Goal: Task Accomplishment & Management: Complete application form

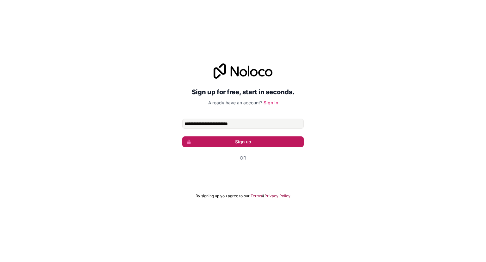
type input "**********"
click at [253, 143] on button "Sign up" at bounding box center [243, 141] width 122 height 11
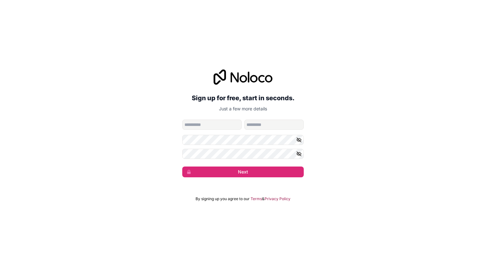
click at [224, 127] on input "given-name" at bounding box center [212, 124] width 60 height 10
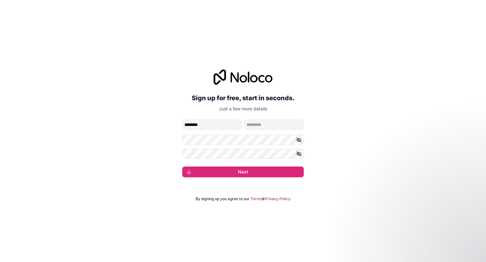
type input "********"
click at [267, 124] on input "family-name" at bounding box center [274, 124] width 60 height 10
type input "******"
click at [297, 143] on button "button" at bounding box center [300, 140] width 8 height 10
click at [270, 146] on form "**********" at bounding box center [243, 148] width 122 height 58
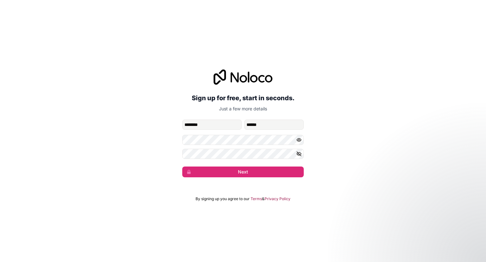
click at [270, 146] on form "**********" at bounding box center [243, 148] width 122 height 58
click at [300, 155] on icon "button" at bounding box center [299, 153] width 4 height 3
click at [256, 170] on button "Next" at bounding box center [243, 171] width 122 height 11
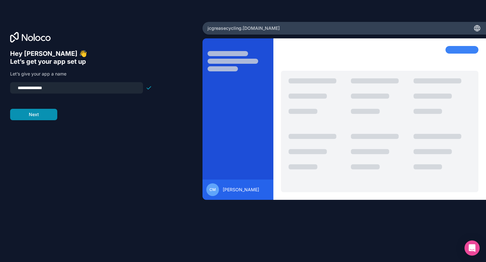
click at [29, 116] on button "Next" at bounding box center [33, 114] width 47 height 11
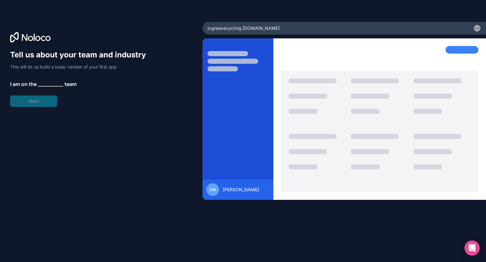
click at [109, 99] on div "Tell us about your team and industry This will let us build a basic version of …" at bounding box center [81, 78] width 142 height 57
drag, startPoint x: 53, startPoint y: 99, endPoint x: 49, endPoint y: 100, distance: 4.5
click at [52, 99] on div "Tell us about your team and industry This will let us build a basic version of …" at bounding box center [81, 78] width 142 height 57
drag, startPoint x: 366, startPoint y: 50, endPoint x: 373, endPoint y: 41, distance: 11.0
click at [366, 49] on div at bounding box center [380, 57] width 198 height 22
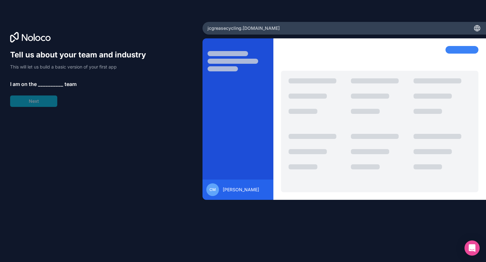
drag, startPoint x: 376, startPoint y: 40, endPoint x: 380, endPoint y: 33, distance: 8.8
click at [376, 40] on div at bounding box center [380, 118] width 213 height 161
click at [382, 31] on div "jcgreasecycling .noloco.co" at bounding box center [345, 28] width 284 height 13
click at [386, 26] on div "jcgreasecycling .noloco.co" at bounding box center [345, 28] width 284 height 13
click at [61, 99] on div "Tell us about your team and industry This will let us build a basic version of …" at bounding box center [81, 78] width 142 height 57
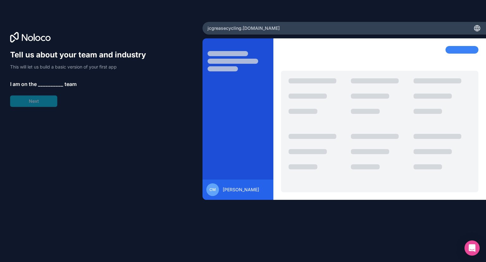
click at [46, 85] on span "__________" at bounding box center [50, 84] width 25 height 8
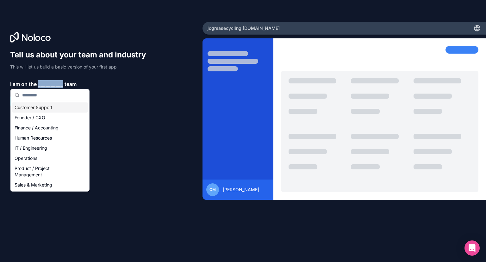
click at [46, 85] on span "__________" at bounding box center [50, 84] width 25 height 8
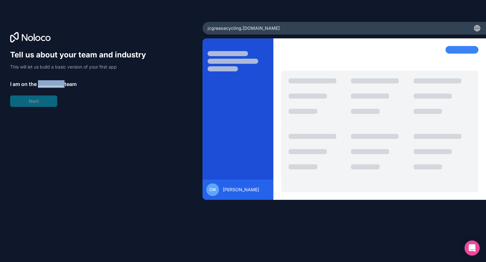
click at [46, 85] on span "__________" at bounding box center [50, 84] width 25 height 8
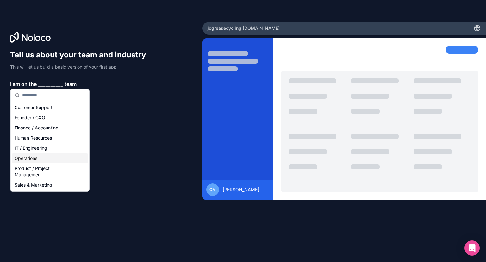
click at [43, 156] on div "Operations" at bounding box center [50, 158] width 76 height 10
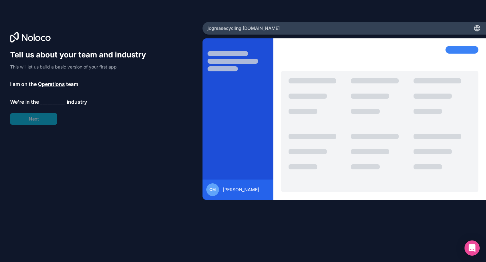
click at [37, 116] on div "Tell us about your team and industry This will let us build a basic version of …" at bounding box center [81, 87] width 142 height 75
click at [48, 103] on span "__________" at bounding box center [52, 102] width 25 height 8
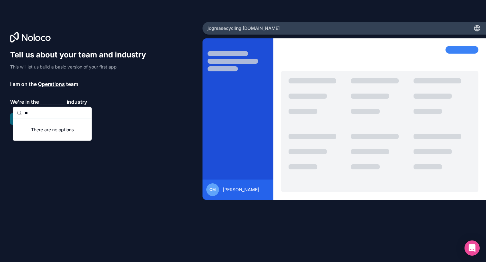
type input "*"
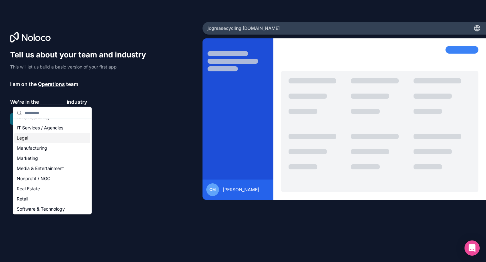
scroll to position [130, 0]
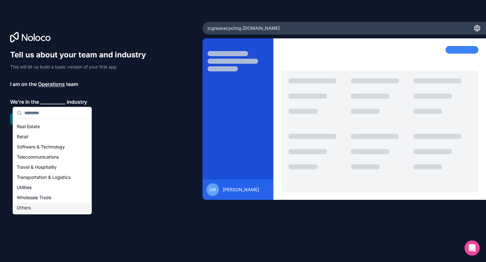
click at [45, 206] on div "Others" at bounding box center [52, 207] width 76 height 10
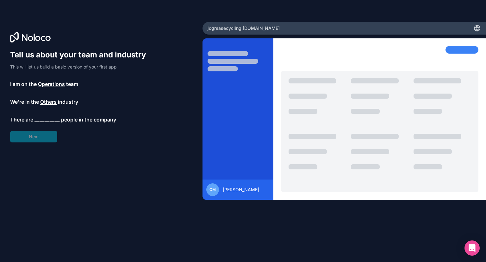
click at [49, 119] on span "__________" at bounding box center [47, 120] width 25 height 8
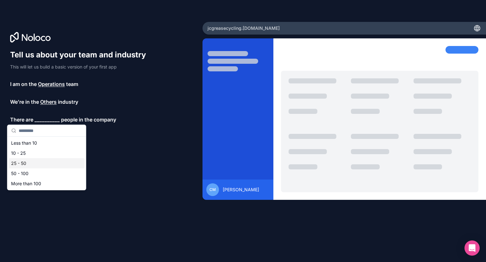
click at [22, 163] on div "25 - 50" at bounding box center [47, 163] width 76 height 10
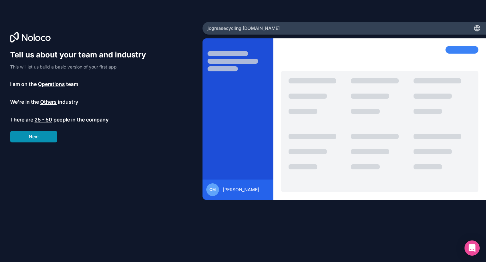
click at [38, 138] on button "Next" at bounding box center [33, 136] width 47 height 11
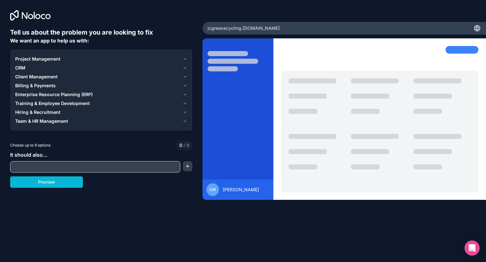
click at [71, 171] on div at bounding box center [95, 166] width 170 height 11
click at [34, 63] on button "Project Management" at bounding box center [101, 58] width 172 height 9
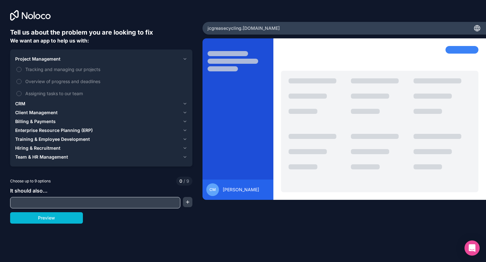
click at [30, 102] on div "CRM" at bounding box center [97, 103] width 165 height 6
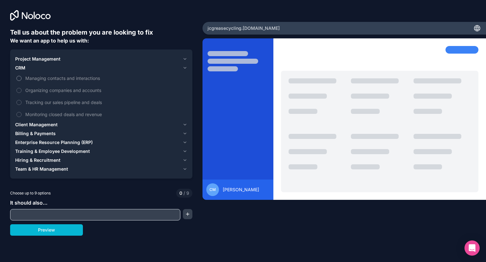
click at [57, 80] on span "Managing contacts and interactions" at bounding box center [105, 78] width 161 height 7
click at [22, 80] on button "Managing contacts and interactions" at bounding box center [18, 78] width 5 height 5
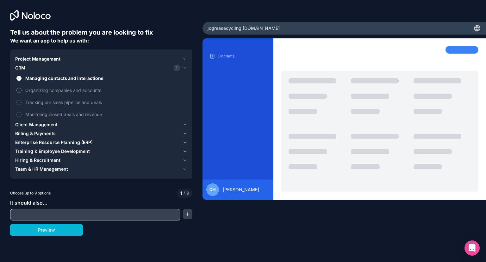
click at [52, 92] on span "Organizing companies and accounts" at bounding box center [105, 90] width 161 height 7
click at [22, 92] on button "Organizing companies and accounts" at bounding box center [18, 90] width 5 height 5
click at [49, 135] on span "Billing & Payments" at bounding box center [35, 133] width 41 height 6
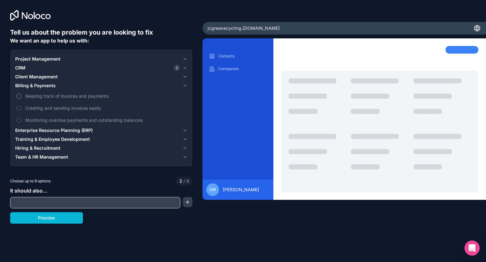
click at [60, 95] on span "Keeping track of invoices and payments" at bounding box center [105, 95] width 161 height 7
click at [22, 95] on button "Keeping track of invoices and payments" at bounding box center [18, 95] width 5 height 5
click at [72, 98] on span "Keeping track of invoices and payments" at bounding box center [105, 95] width 161 height 7
click at [22, 98] on button "Keeping track of invoices and payments" at bounding box center [18, 95] width 5 height 5
click at [38, 72] on button "Client Management" at bounding box center [101, 76] width 172 height 9
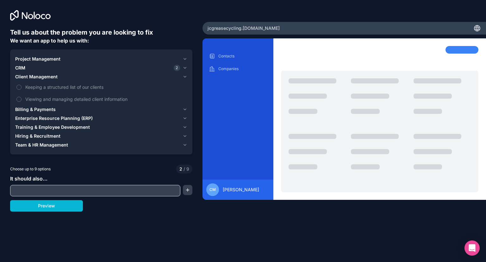
click at [42, 56] on span "Project Management" at bounding box center [37, 59] width 45 height 6
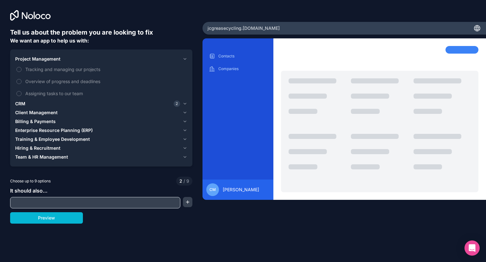
click at [32, 104] on div "CRM 2" at bounding box center [97, 103] width 165 height 6
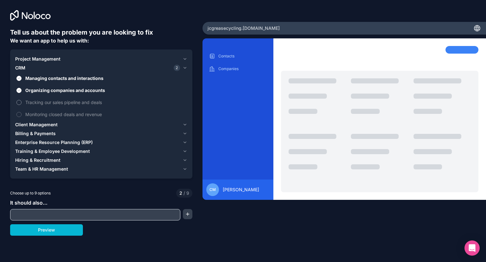
click at [61, 103] on span "Tracking our sales pipeline and deals" at bounding box center [105, 102] width 161 height 7
click at [22, 103] on button "Tracking our sales pipeline and deals" at bounding box center [18, 102] width 5 height 5
click at [57, 116] on span "Monitoring closed deals and revenue" at bounding box center [105, 114] width 161 height 7
click at [21, 113] on button "Monitoring closed deals and revenue" at bounding box center [18, 114] width 5 height 5
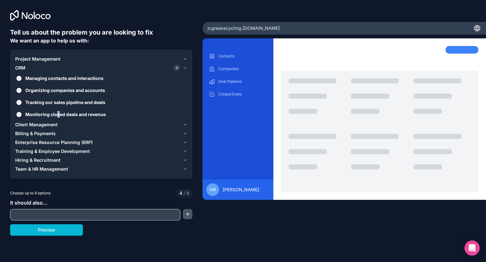
click at [187, 217] on button "button" at bounding box center [187, 214] width 9 height 10
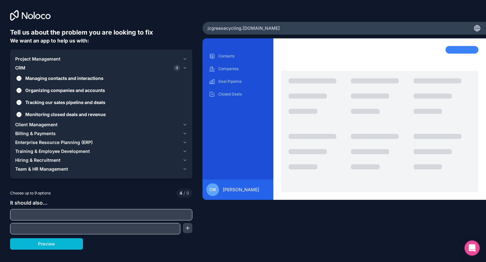
click at [168, 211] on input "text" at bounding box center [101, 214] width 179 height 9
click at [64, 241] on button "Preview" at bounding box center [46, 243] width 73 height 11
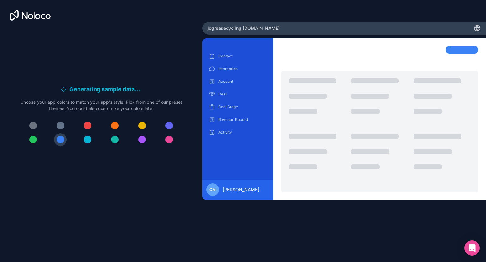
click at [141, 117] on div "Generating sample data . . . Meanwhile, let's personalize it! Choose your app c…" at bounding box center [101, 118] width 162 height 66
click at [140, 121] on button at bounding box center [142, 125] width 13 height 13
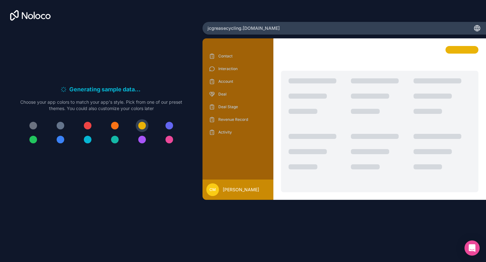
click at [142, 141] on div at bounding box center [142, 140] width 8 height 8
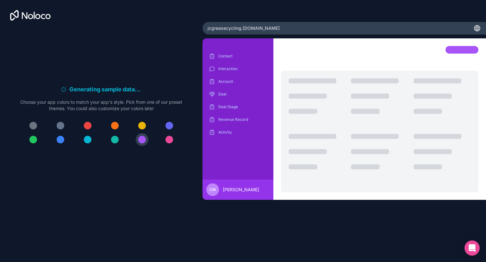
click at [115, 127] on div at bounding box center [115, 126] width 8 height 8
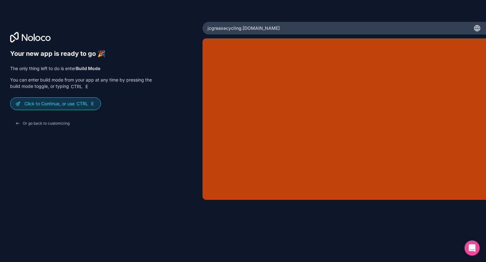
click at [60, 103] on p "Click to Continue, or use Ctrl E" at bounding box center [59, 103] width 71 height 6
click at [98, 103] on div "Click to Continue, or use Ctrl E" at bounding box center [55, 104] width 90 height 12
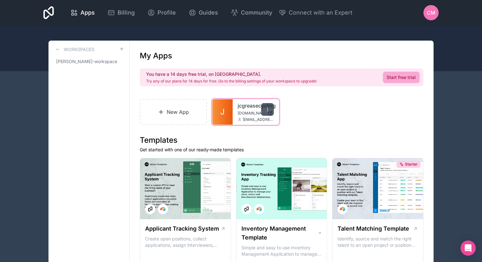
click at [265, 109] on icon at bounding box center [267, 109] width 5 height 5
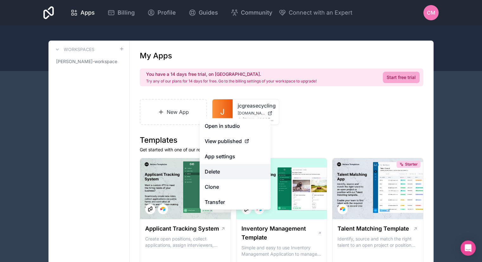
click at [234, 171] on button "Delete" at bounding box center [234, 171] width 71 height 15
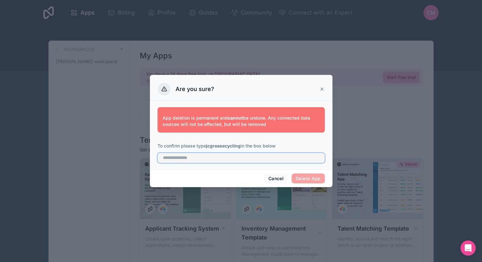
click at [267, 158] on input "text" at bounding box center [240, 158] width 167 height 10
type input "**********"
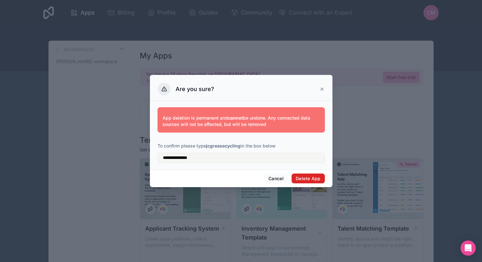
click at [316, 179] on button "Delete App" at bounding box center [307, 178] width 33 height 10
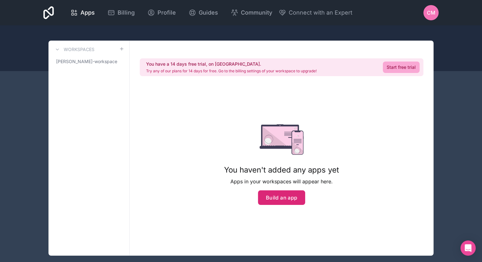
click at [283, 194] on button "Build an app" at bounding box center [281, 197] width 47 height 15
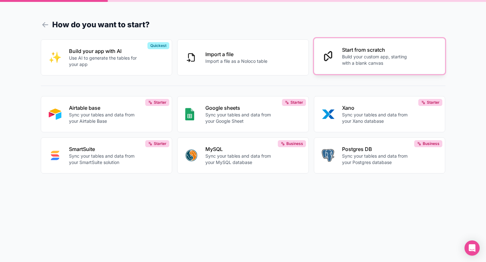
click at [366, 55] on p "Build your custom app, starting with a blank canvas" at bounding box center [377, 60] width 70 height 13
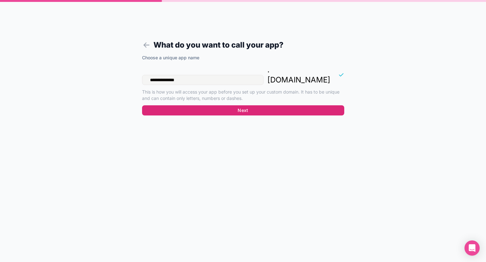
click at [297, 105] on button "Next" at bounding box center [243, 110] width 202 height 10
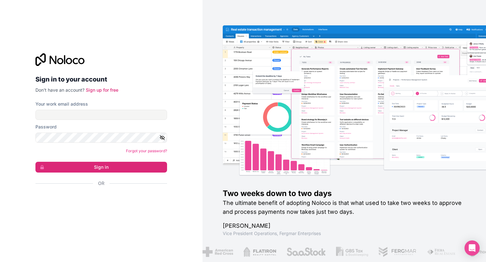
click at [141, 108] on div "Your work email address" at bounding box center [101, 110] width 132 height 19
drag, startPoint x: 139, startPoint y: 111, endPoint x: 133, endPoint y: 118, distance: 8.5
click at [139, 111] on input "Your work email address" at bounding box center [101, 115] width 132 height 10
type input "**********"
click at [35, 161] on button "Sign in" at bounding box center [101, 166] width 132 height 11
